Goal: Task Accomplishment & Management: Manage account settings

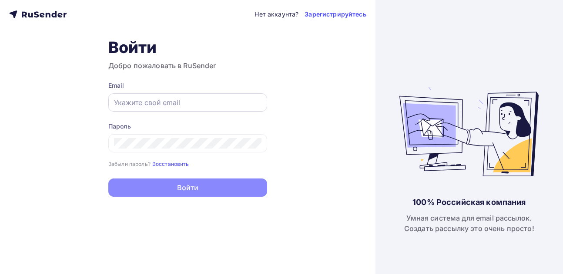
click at [167, 104] on input "text" at bounding box center [187, 102] width 147 height 10
type input "[EMAIL_ADDRESS][DOMAIN_NAME]"
drag, startPoint x: 145, startPoint y: 149, endPoint x: 110, endPoint y: 151, distance: 34.8
click at [110, 151] on div at bounding box center [187, 143] width 159 height 18
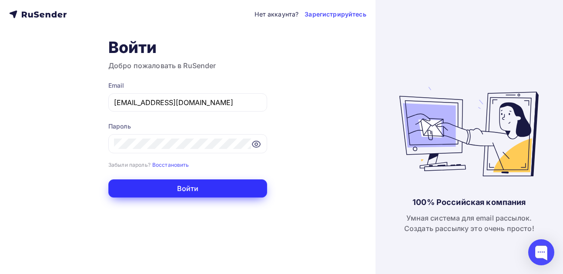
click at [171, 184] on button "Войти" at bounding box center [187, 189] width 159 height 18
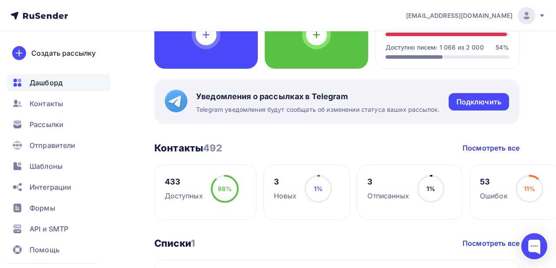
scroll to position [87, 0]
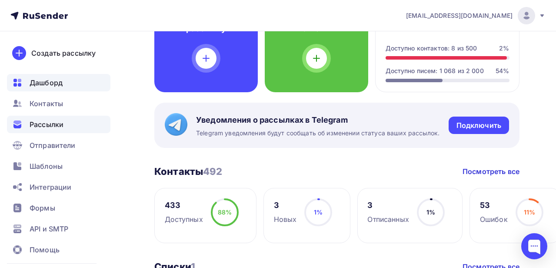
click at [52, 125] on span "Рассылки" at bounding box center [47, 124] width 34 height 10
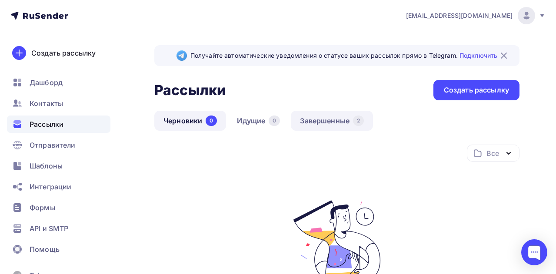
click at [340, 120] on link "Завершенные 2" at bounding box center [332, 121] width 82 height 20
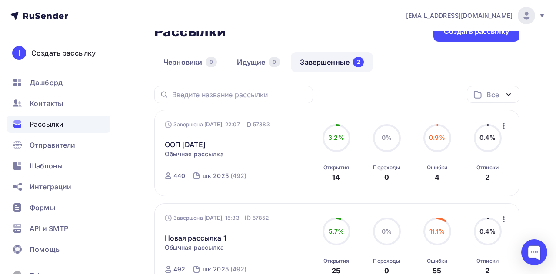
scroll to position [43, 0]
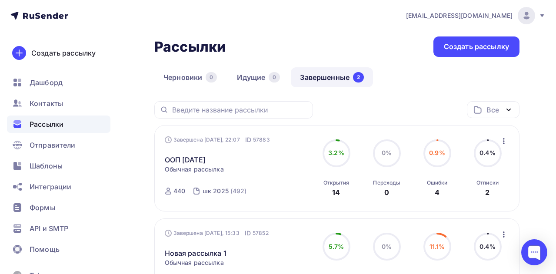
click at [506, 111] on icon "button" at bounding box center [508, 110] width 10 height 10
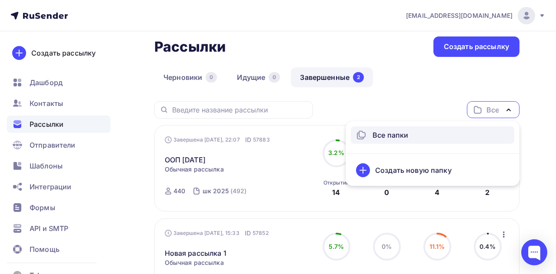
click at [242, 169] on div "Завершена [DATE], 22:07 ID 57883 [GEOGRAPHIC_DATA] [DATE] Статистика Обзор расс…" at bounding box center [238, 169] width 147 height 66
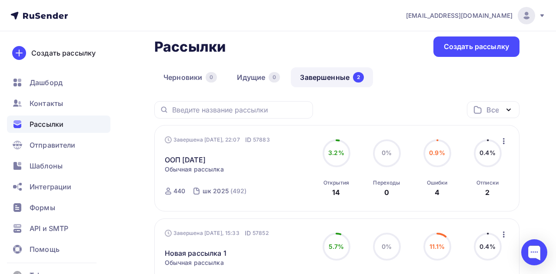
click at [333, 159] on circle at bounding box center [336, 153] width 26 height 26
drag, startPoint x: 331, startPoint y: 185, endPoint x: 460, endPoint y: 127, distance: 141.1
click at [335, 183] on div "Открытия" at bounding box center [336, 183] width 26 height 7
click at [206, 157] on link "ООП [DATE]" at bounding box center [185, 160] width 41 height 10
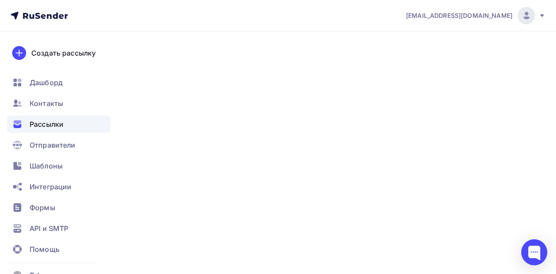
click at [206, 157] on link "ООП [DATE]" at bounding box center [185, 160] width 41 height 10
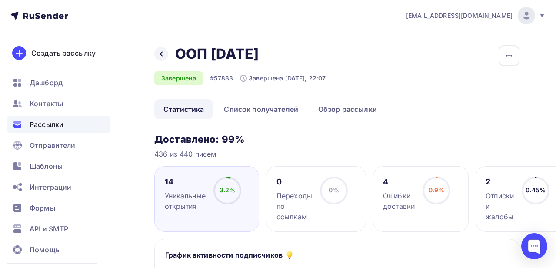
click at [173, 110] on link "Статистика" at bounding box center [183, 109] width 59 height 20
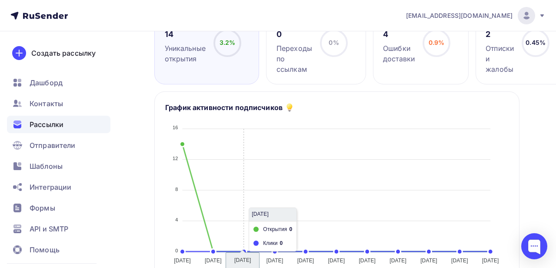
scroll to position [43, 0]
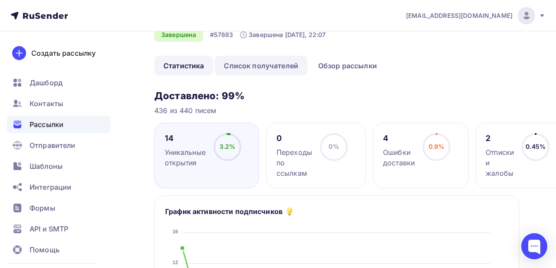
click at [267, 66] on link "Список получателей" at bounding box center [261, 66] width 93 height 20
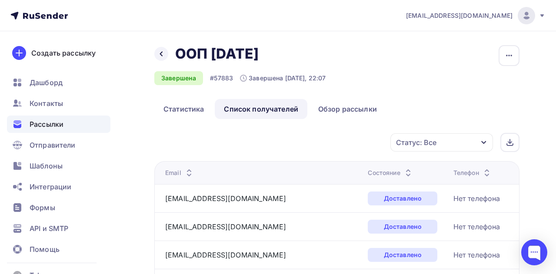
click at [483, 142] on icon "button" at bounding box center [483, 142] width 5 height 3
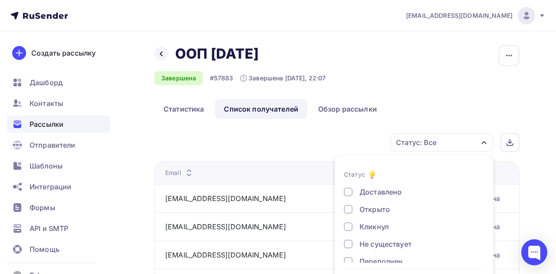
scroll to position [33, 0]
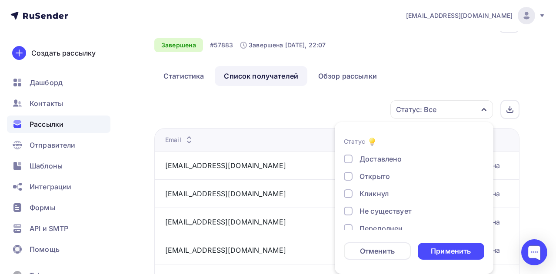
click at [375, 173] on div "Открыто" at bounding box center [375, 176] width 30 height 10
click at [469, 253] on div "Применить" at bounding box center [451, 252] width 40 height 10
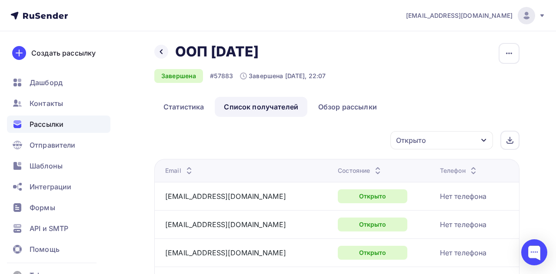
scroll to position [0, 0]
